Goal: Information Seeking & Learning: Learn about a topic

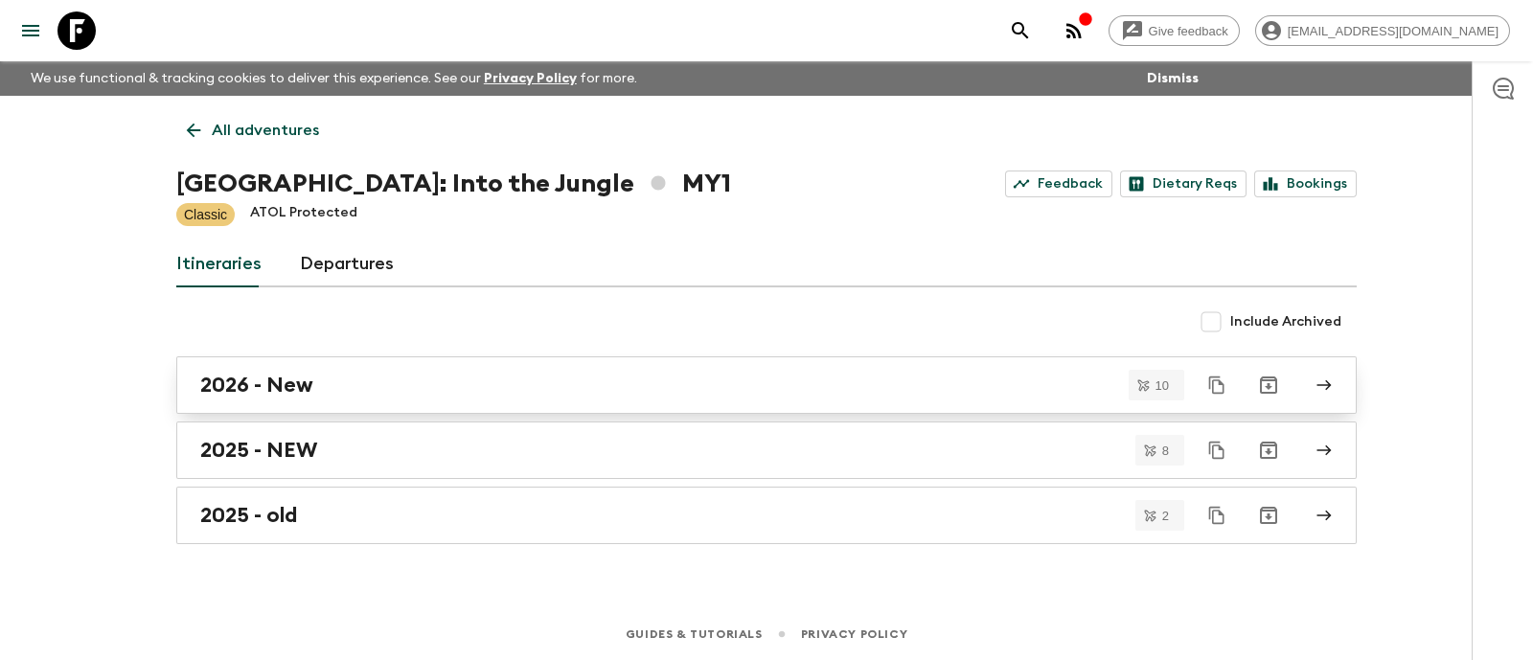
click at [344, 379] on div "2026 - New" at bounding box center [748, 385] width 1096 height 25
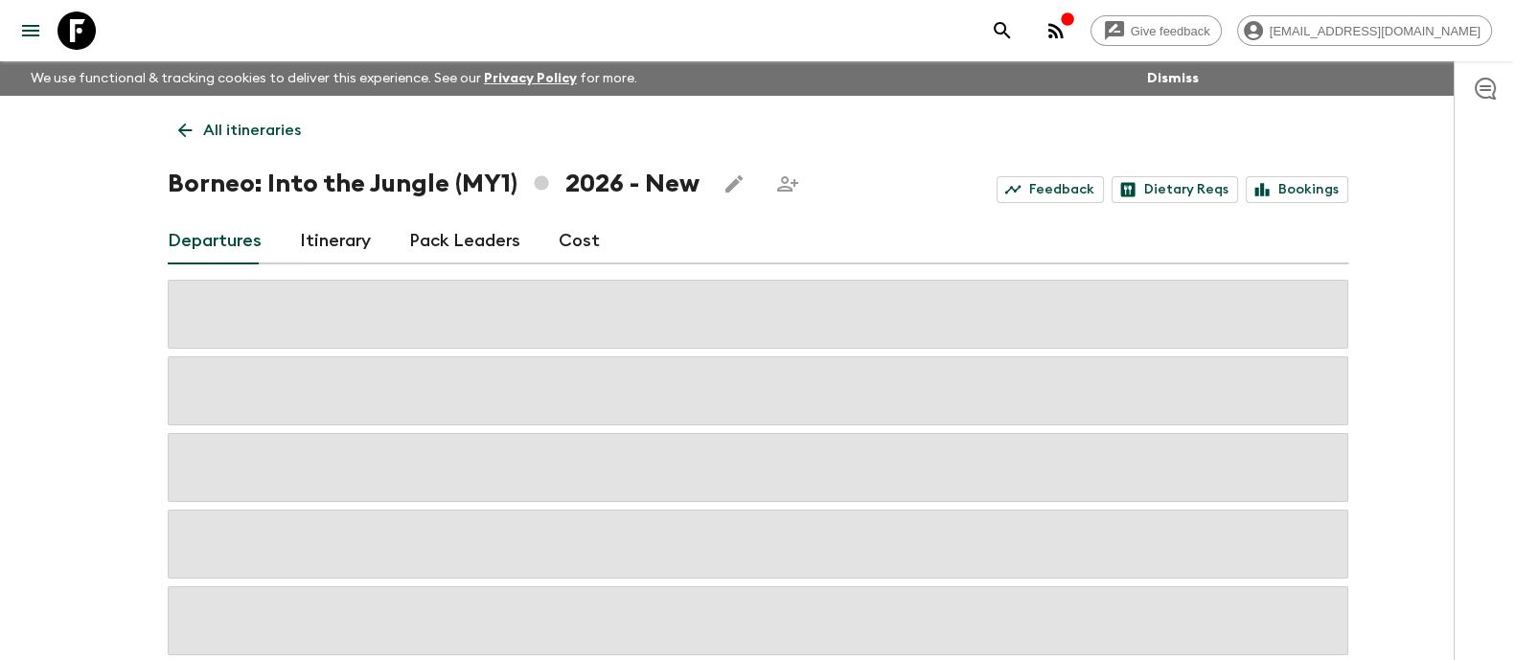
click at [323, 230] on link "Itinerary" at bounding box center [335, 241] width 71 height 46
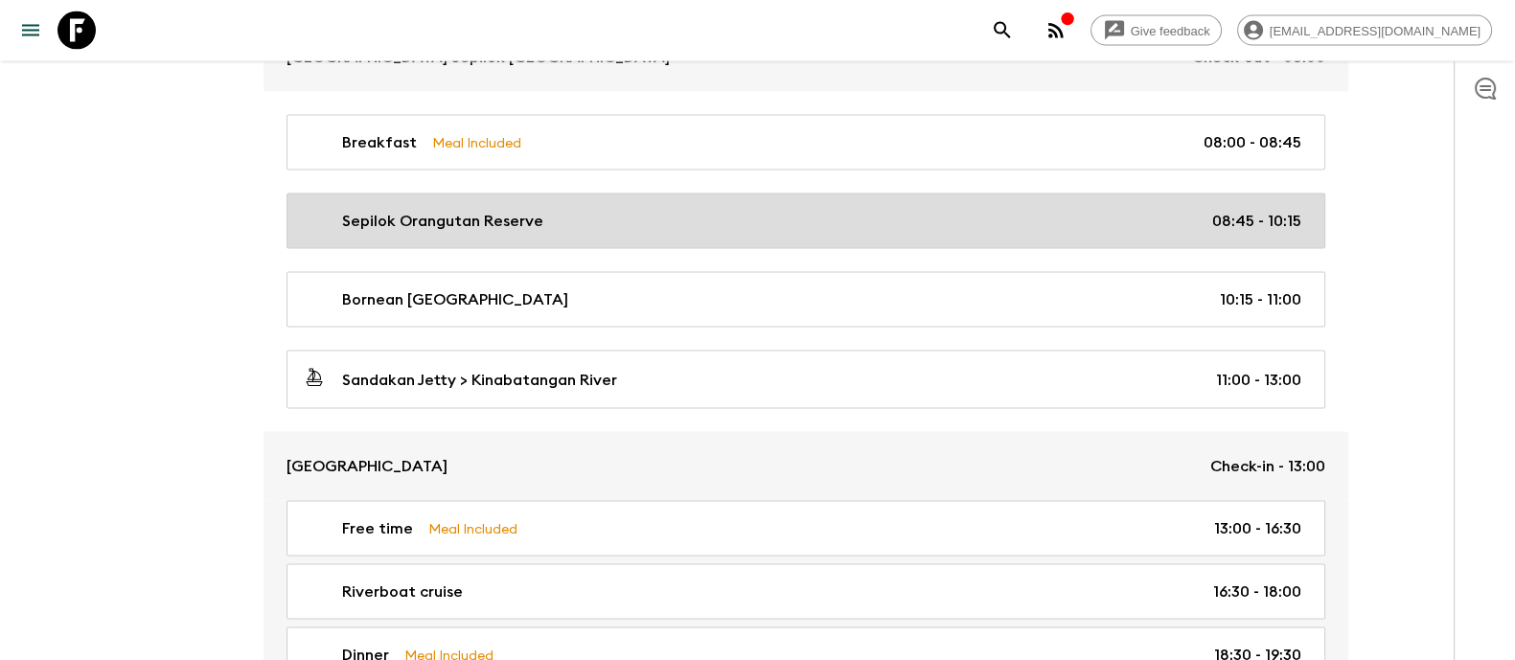
scroll to position [5031, 0]
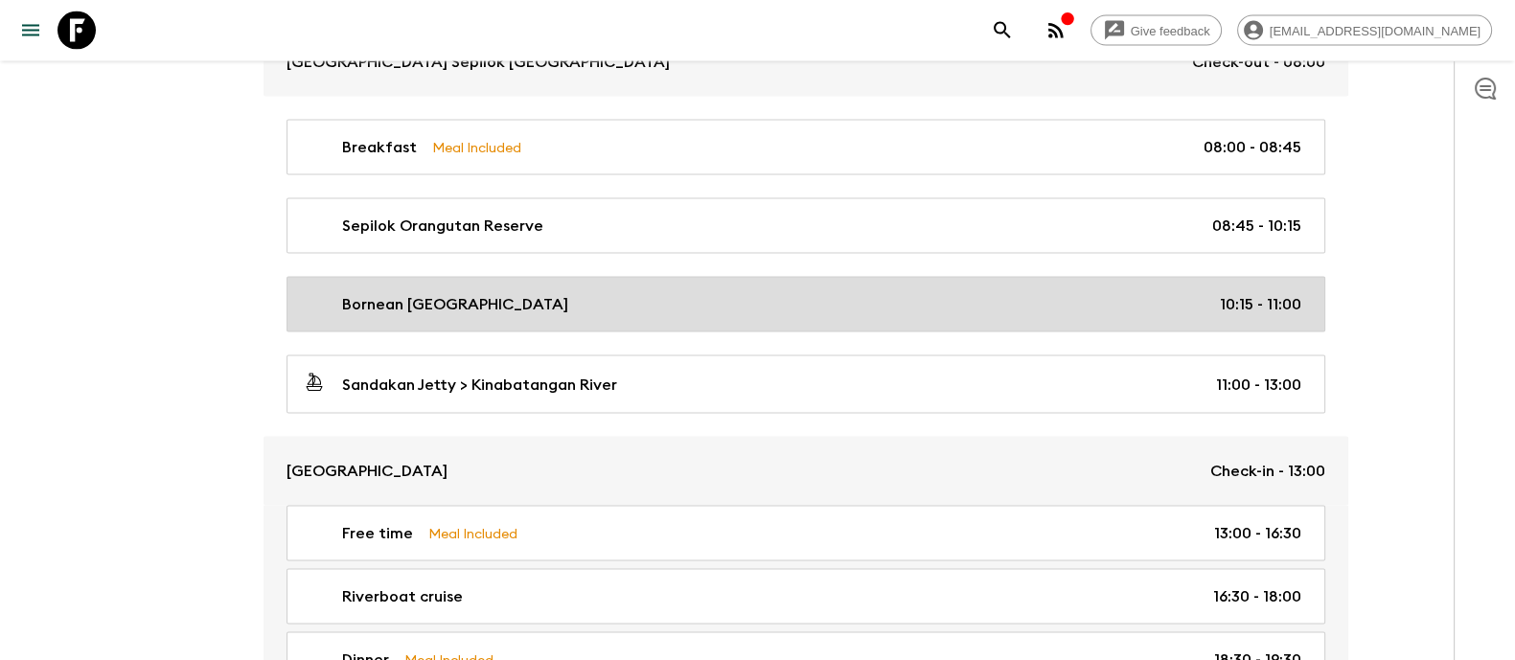
click at [561, 310] on link "Bornean [GEOGRAPHIC_DATA] 10:15 - 11:00" at bounding box center [806, 305] width 1039 height 56
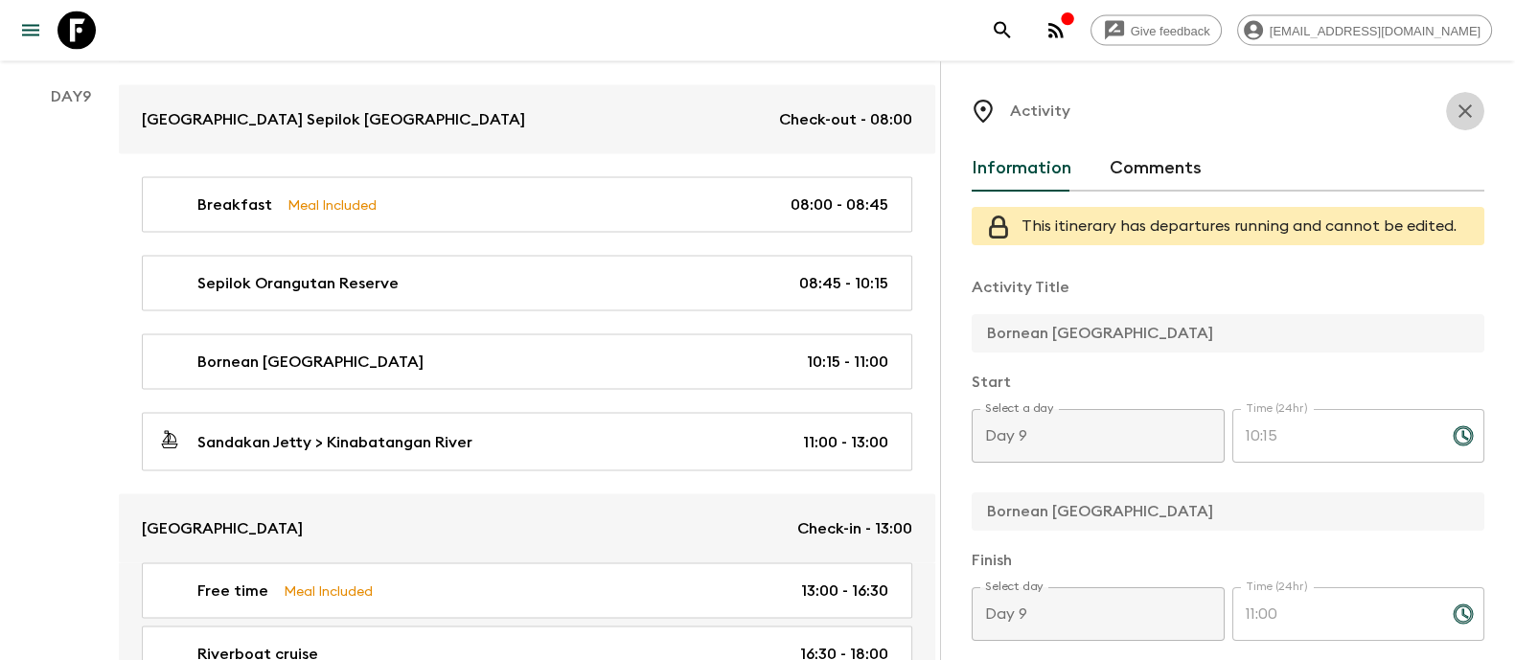
drag, startPoint x: 1443, startPoint y: 103, endPoint x: 886, endPoint y: 188, distance: 563.2
click at [1454, 104] on icon "button" at bounding box center [1465, 111] width 23 height 23
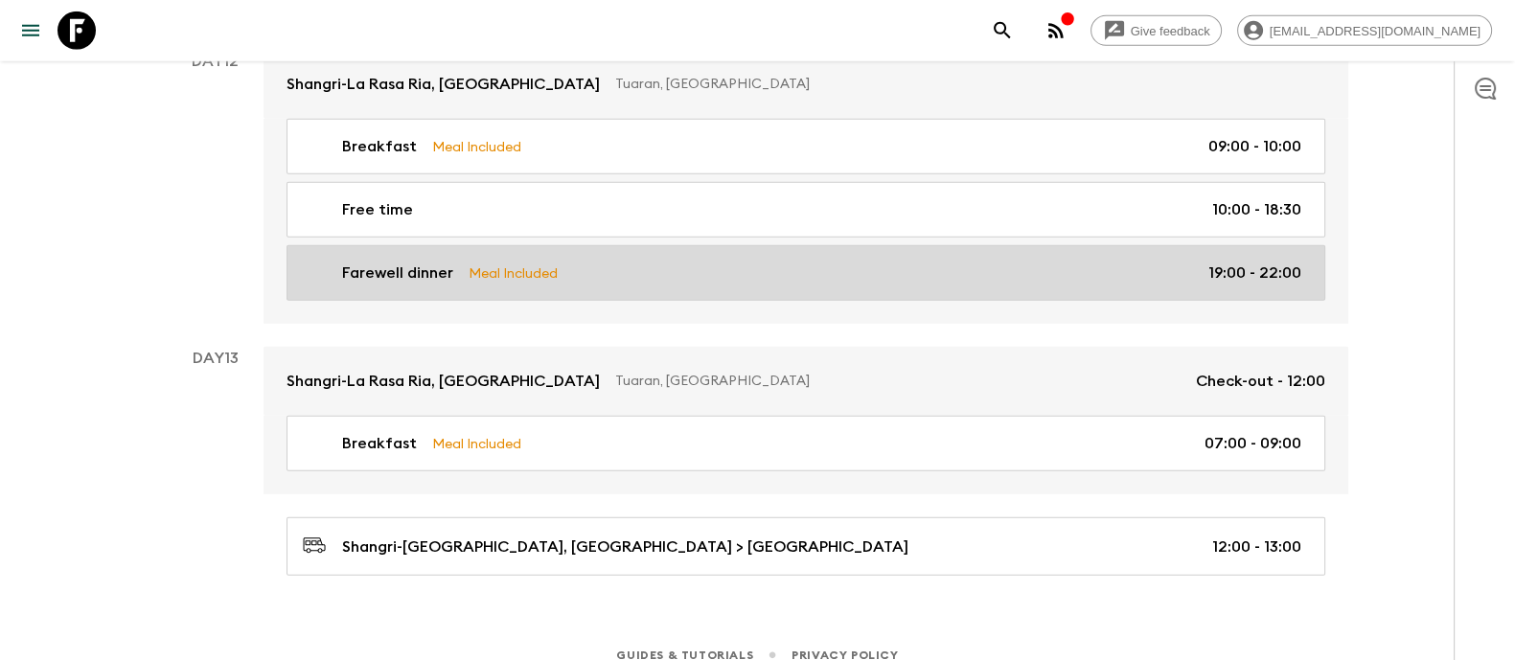
scroll to position [6973, 0]
